Goal: Transaction & Acquisition: Obtain resource

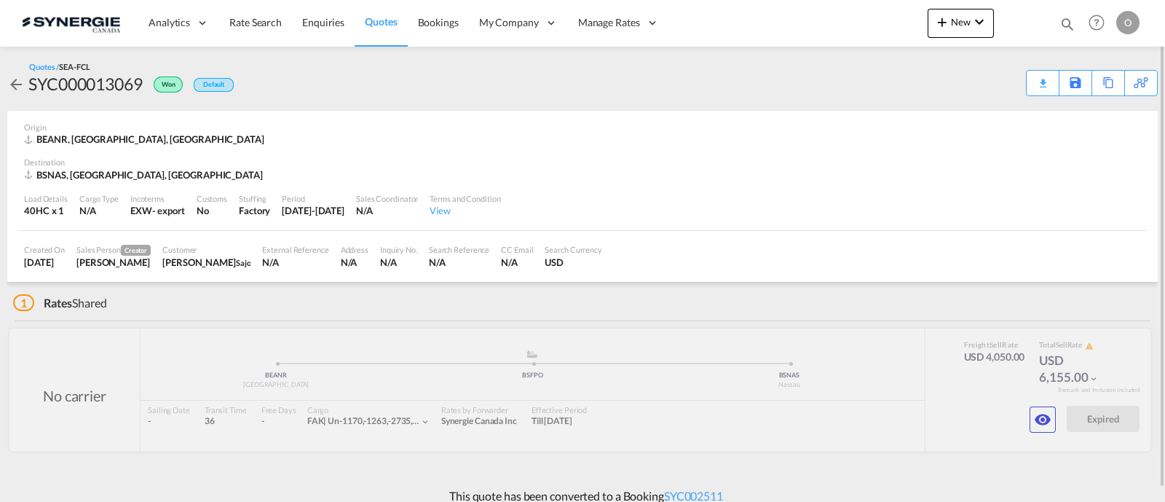
click at [1070, 24] on md-icon "icon-magnify" at bounding box center [1067, 24] width 16 height 16
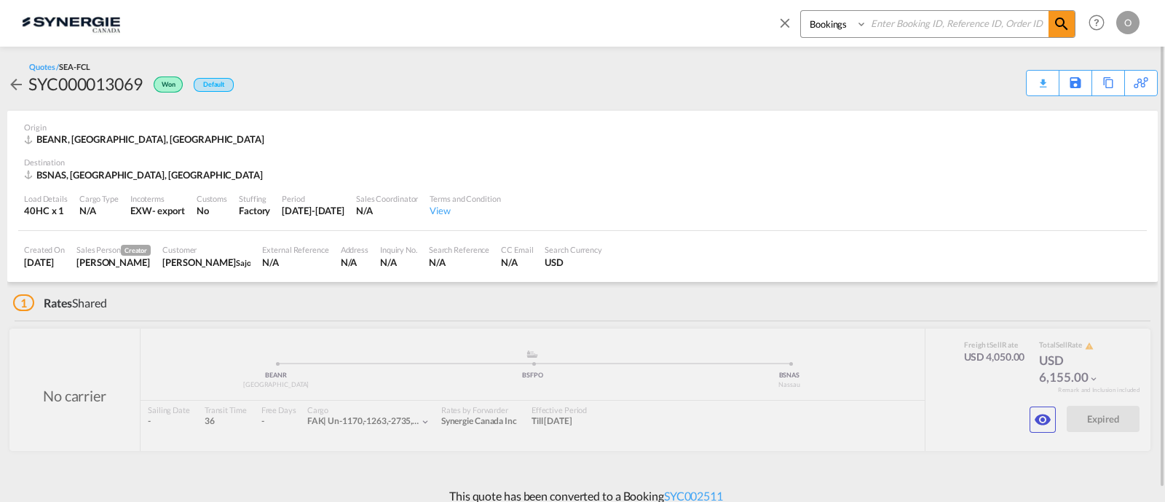
click at [833, 33] on select "Bookings Quotes Enquiries" at bounding box center [835, 24] width 69 height 26
select select "Quotes"
click at [801, 11] on select "Bookings Quotes Enquiries" at bounding box center [835, 24] width 69 height 26
click at [917, 15] on input at bounding box center [957, 23] width 181 height 25
paste input "SYC000013199"
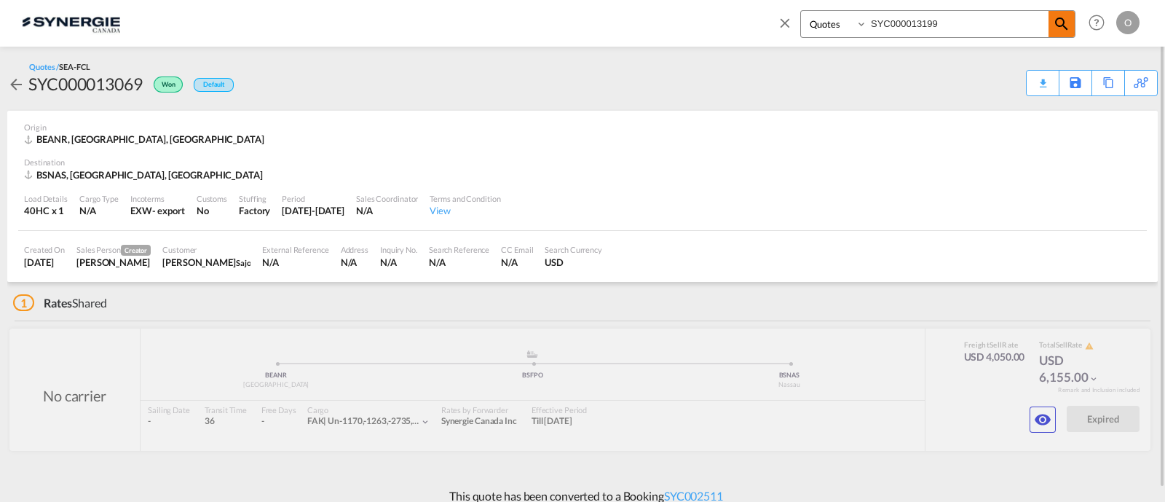
type input "SYC000013199"
click at [1056, 23] on md-icon "icon-magnify" at bounding box center [1061, 23] width 17 height 17
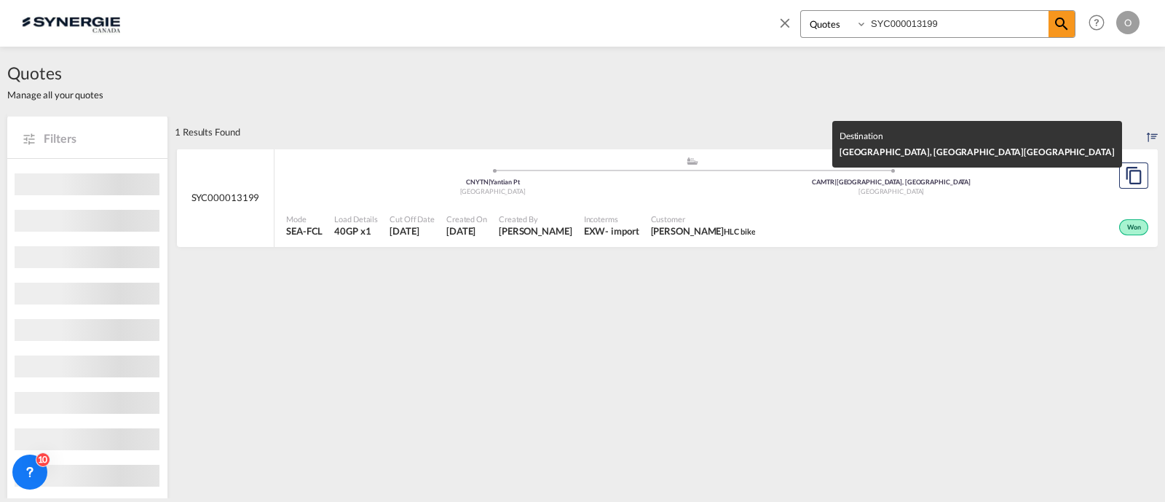
click at [793, 195] on div "Canada" at bounding box center [891, 191] width 399 height 9
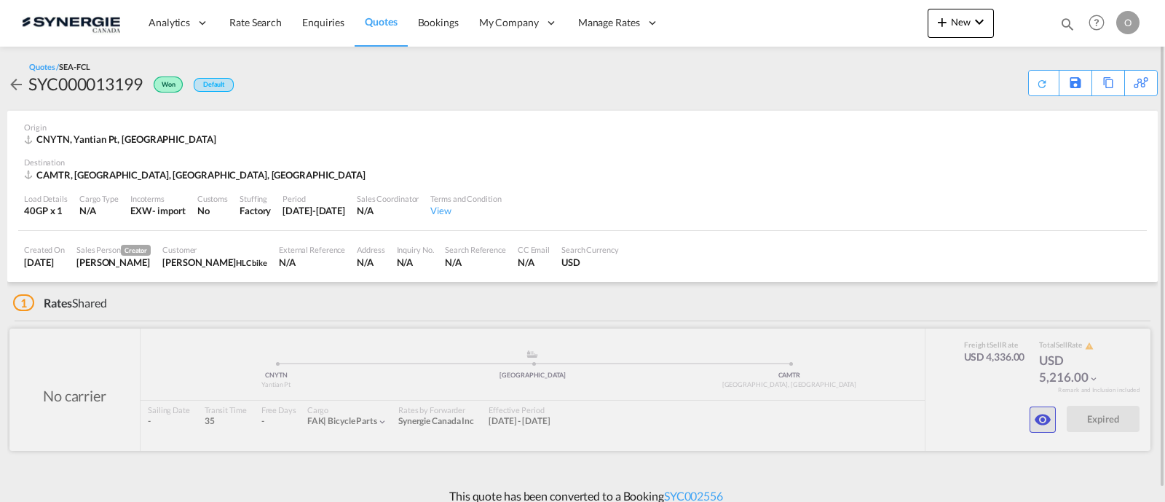
click at [1031, 419] on button "button" at bounding box center [1042, 419] width 26 height 26
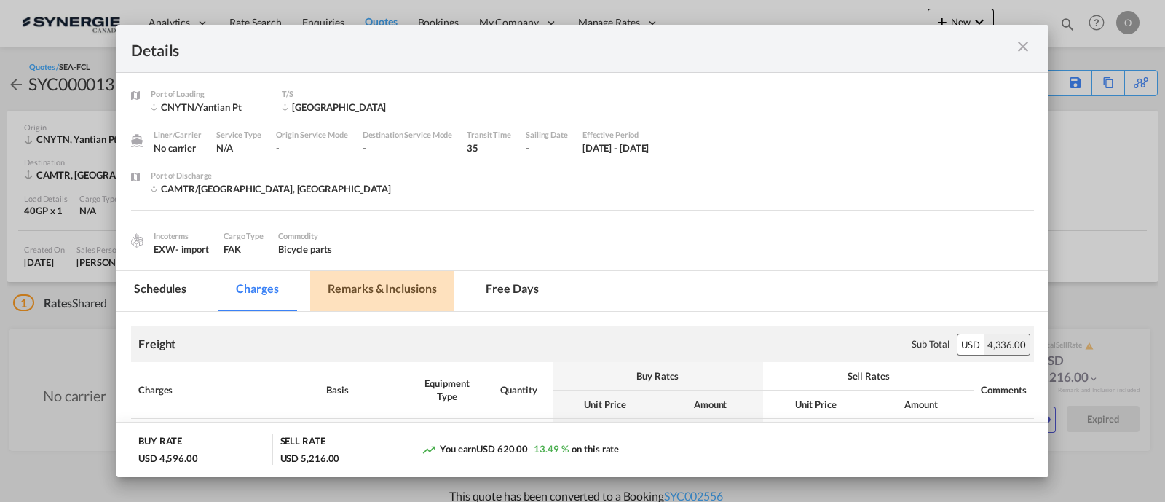
click at [389, 289] on md-tab-item "Remarks & Inclusions" at bounding box center [381, 291] width 143 height 40
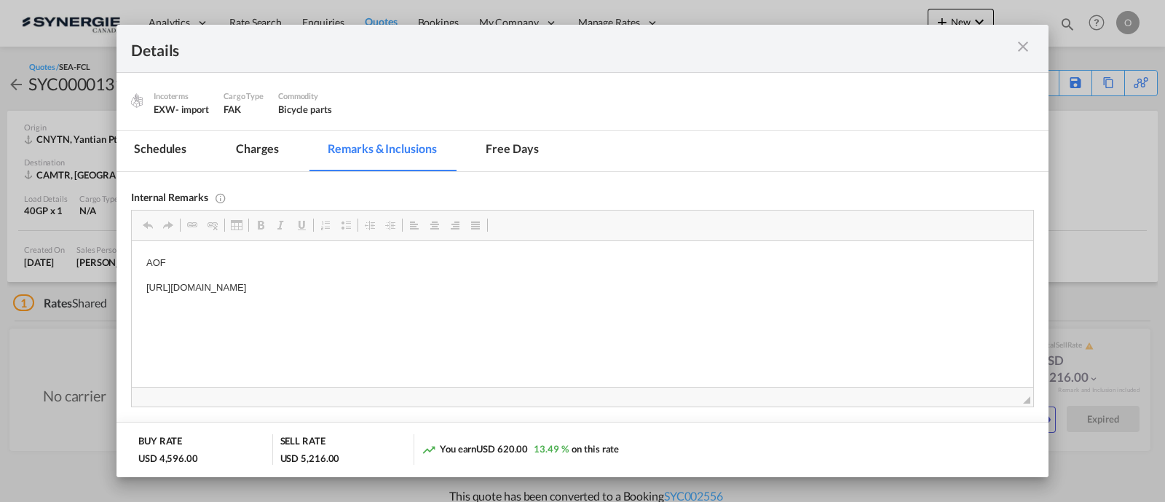
scroll to position [109, 0]
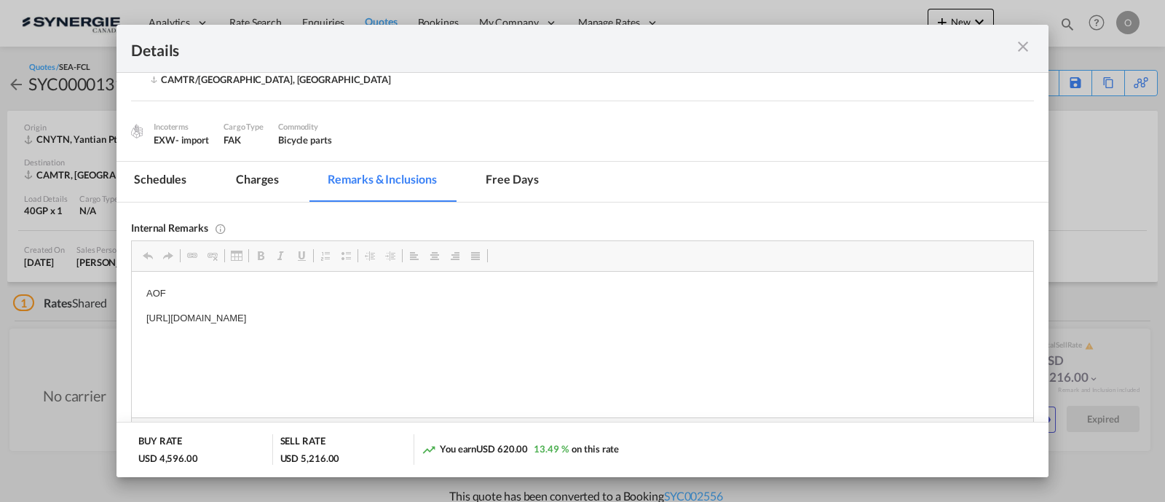
click at [1029, 47] on md-icon "icon-close m-3 fg-AAA8AD cursor" at bounding box center [1022, 46] width 17 height 17
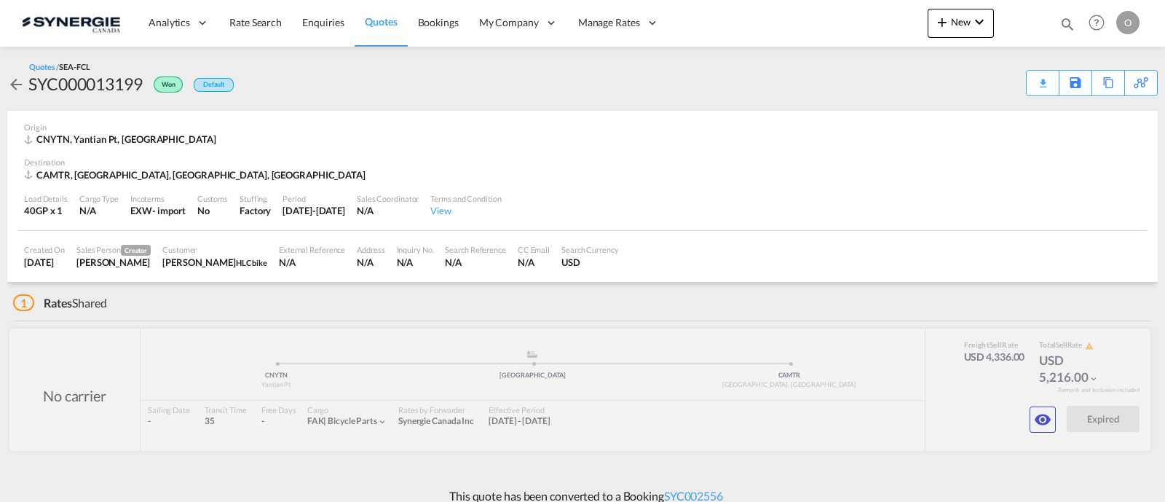
scroll to position [68, 0]
click at [1019, 87] on div "Download Quote" at bounding box center [1014, 82] width 74 height 23
